Goal: Navigation & Orientation: Understand site structure

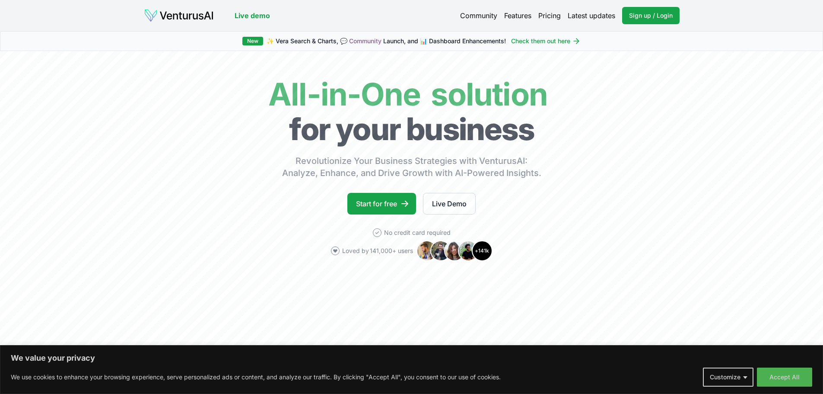
click at [517, 17] on link "Features" at bounding box center [517, 15] width 27 height 10
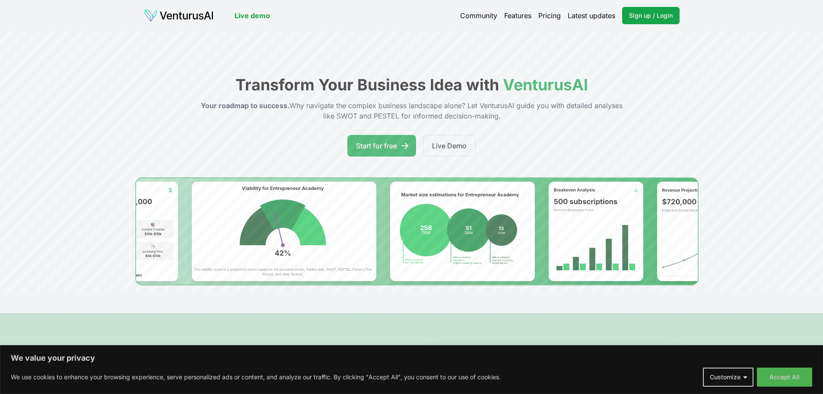
click at [545, 16] on link "Pricing" at bounding box center [549, 15] width 22 height 10
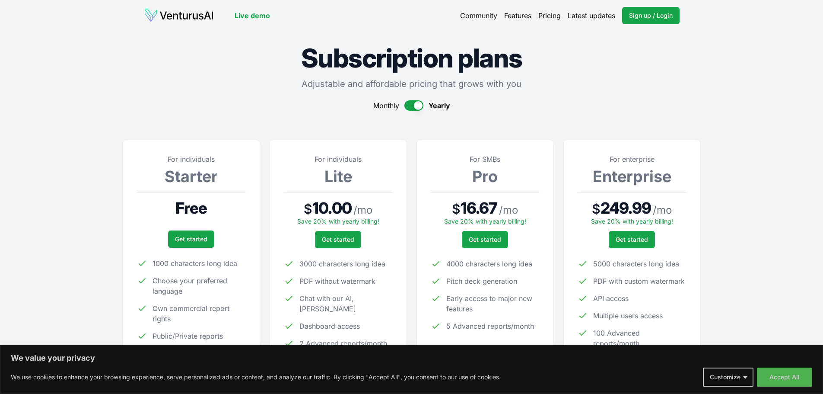
click at [477, 16] on link "Community" at bounding box center [478, 15] width 37 height 10
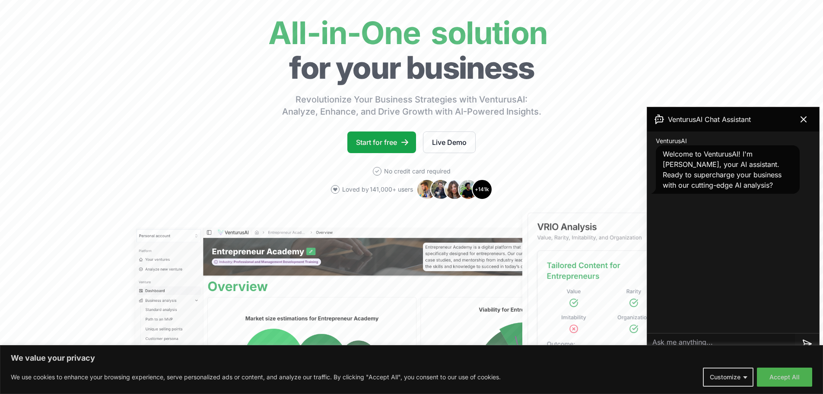
scroll to position [86, 0]
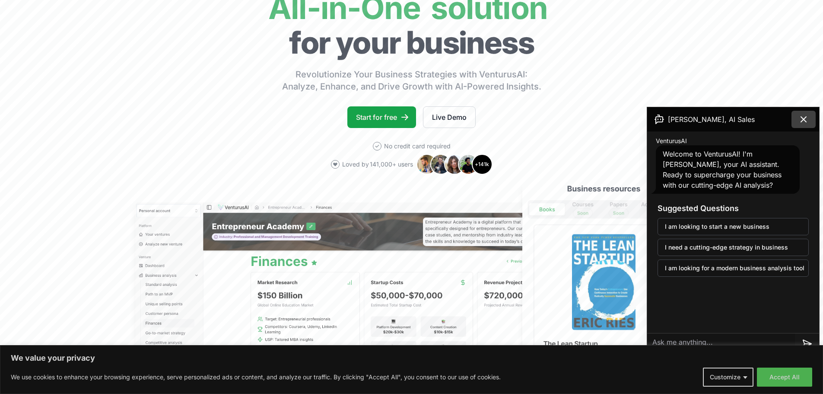
click at [803, 123] on icon at bounding box center [803, 119] width 10 height 10
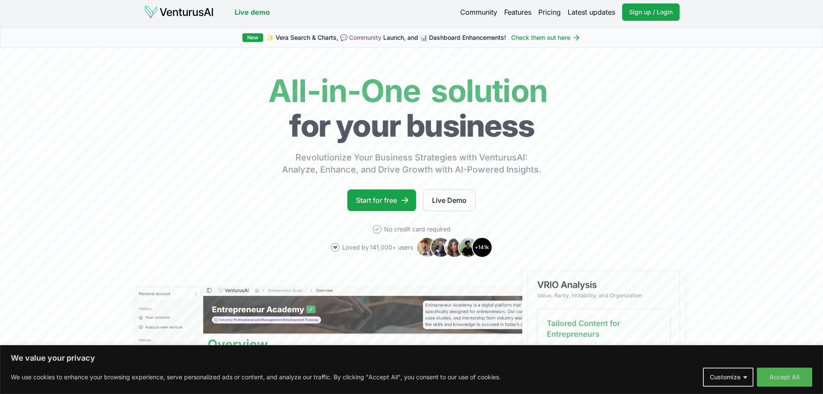
scroll to position [0, 0]
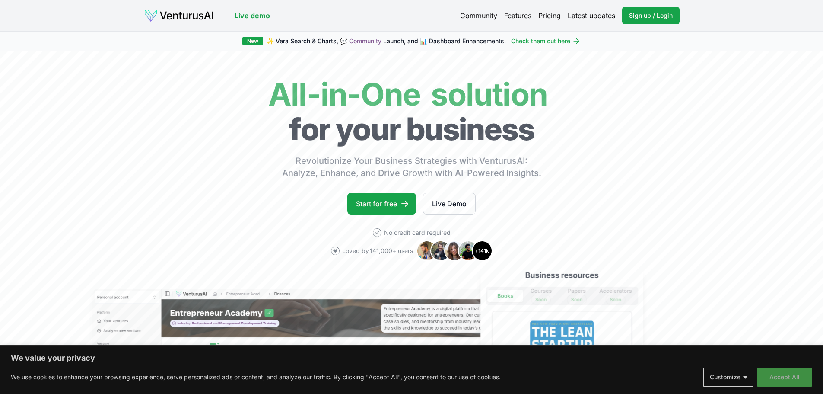
click at [792, 377] on button "Accept All" at bounding box center [784, 376] width 55 height 19
